Goal: Browse casually: Explore the website without a specific task or goal

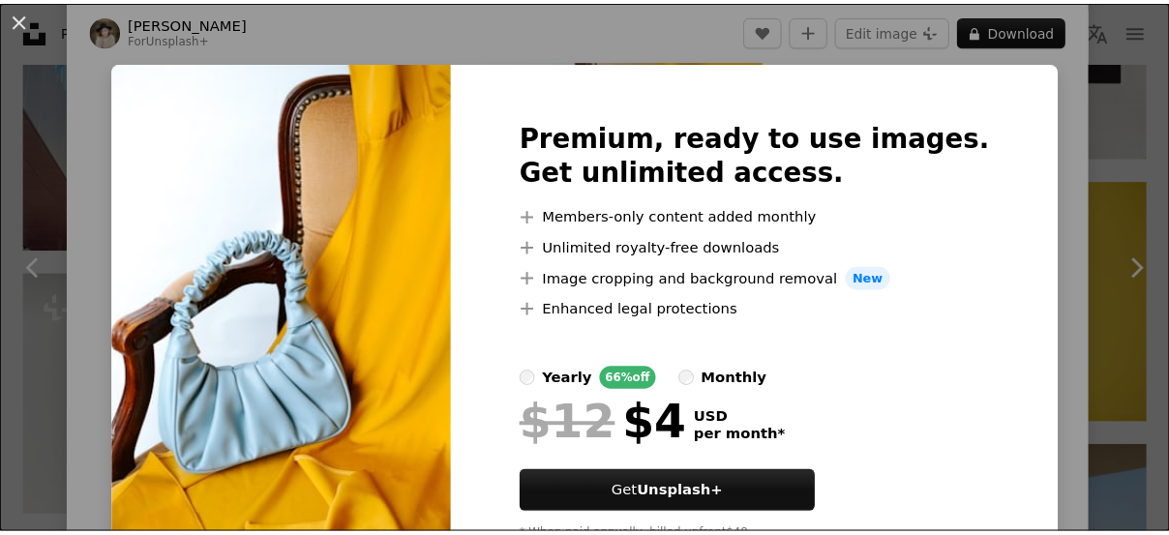
scroll to position [86, 0]
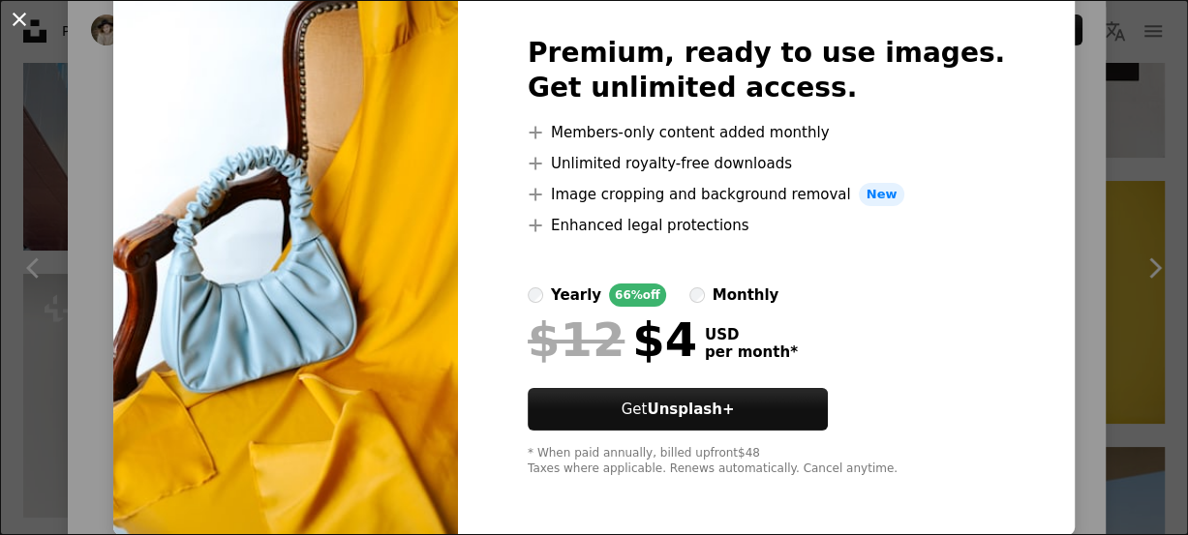
click at [16, 24] on button "An X shape" at bounding box center [19, 19] width 23 height 23
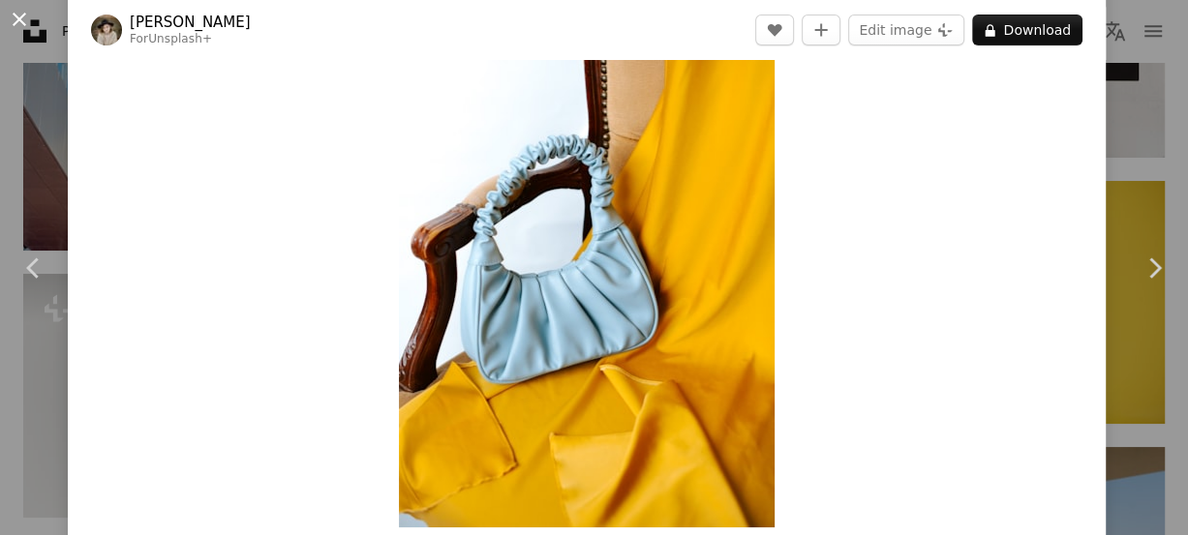
click at [18, 11] on button "An X shape" at bounding box center [19, 19] width 23 height 23
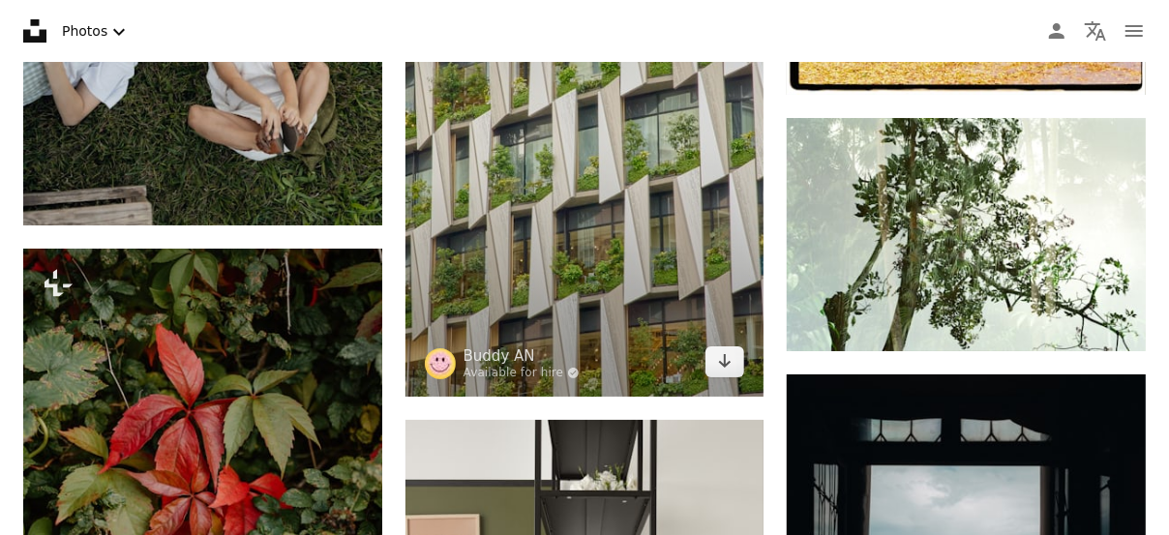
scroll to position [8349, 0]
